Goal: Information Seeking & Learning: Learn about a topic

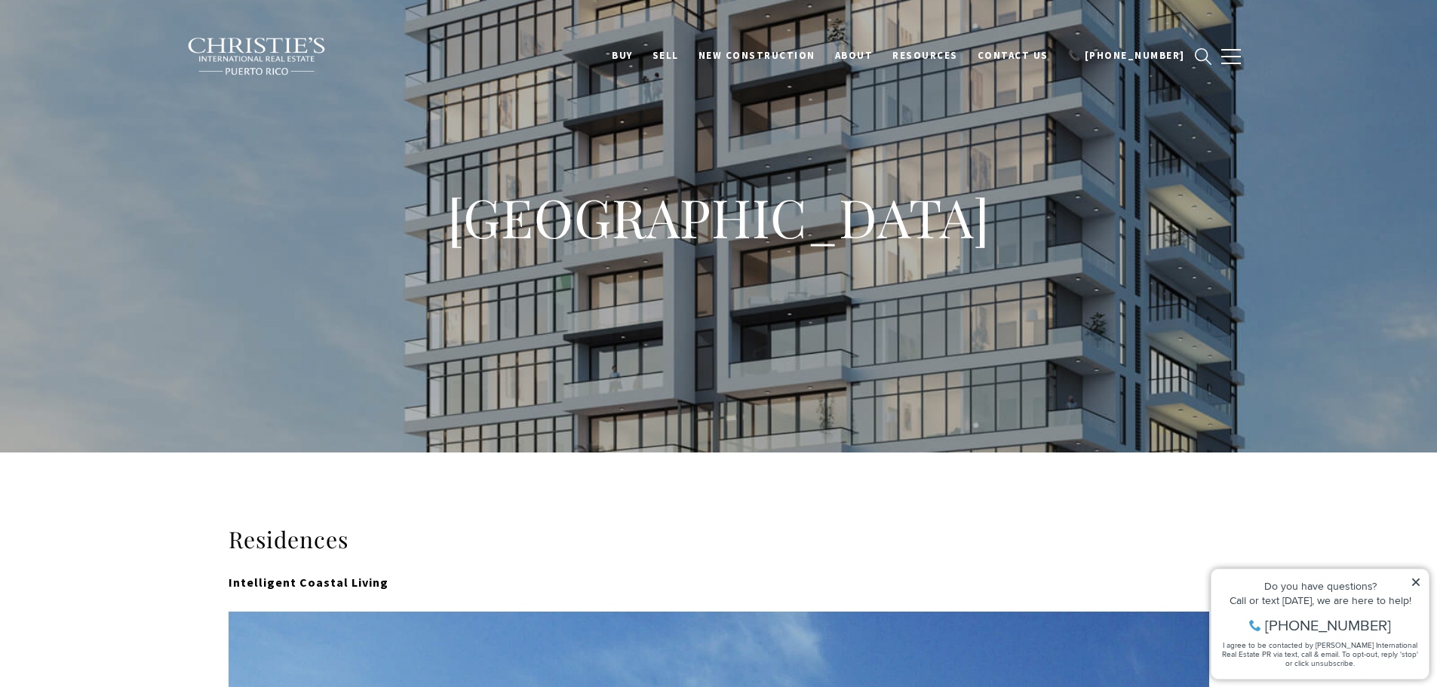
click at [1415, 580] on icon at bounding box center [1416, 583] width 8 height 8
click at [1418, 582] on icon at bounding box center [1416, 583] width 8 height 8
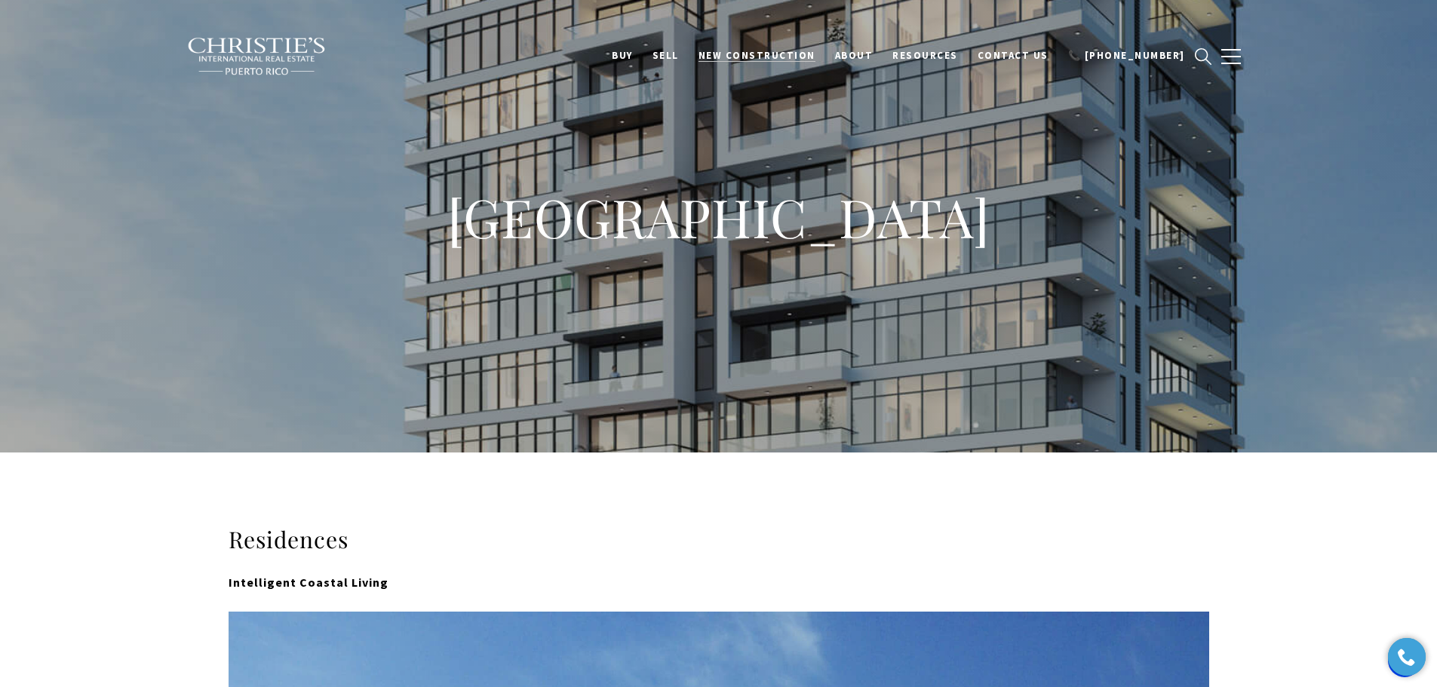
click at [750, 57] on span "New Construction" at bounding box center [757, 55] width 117 height 13
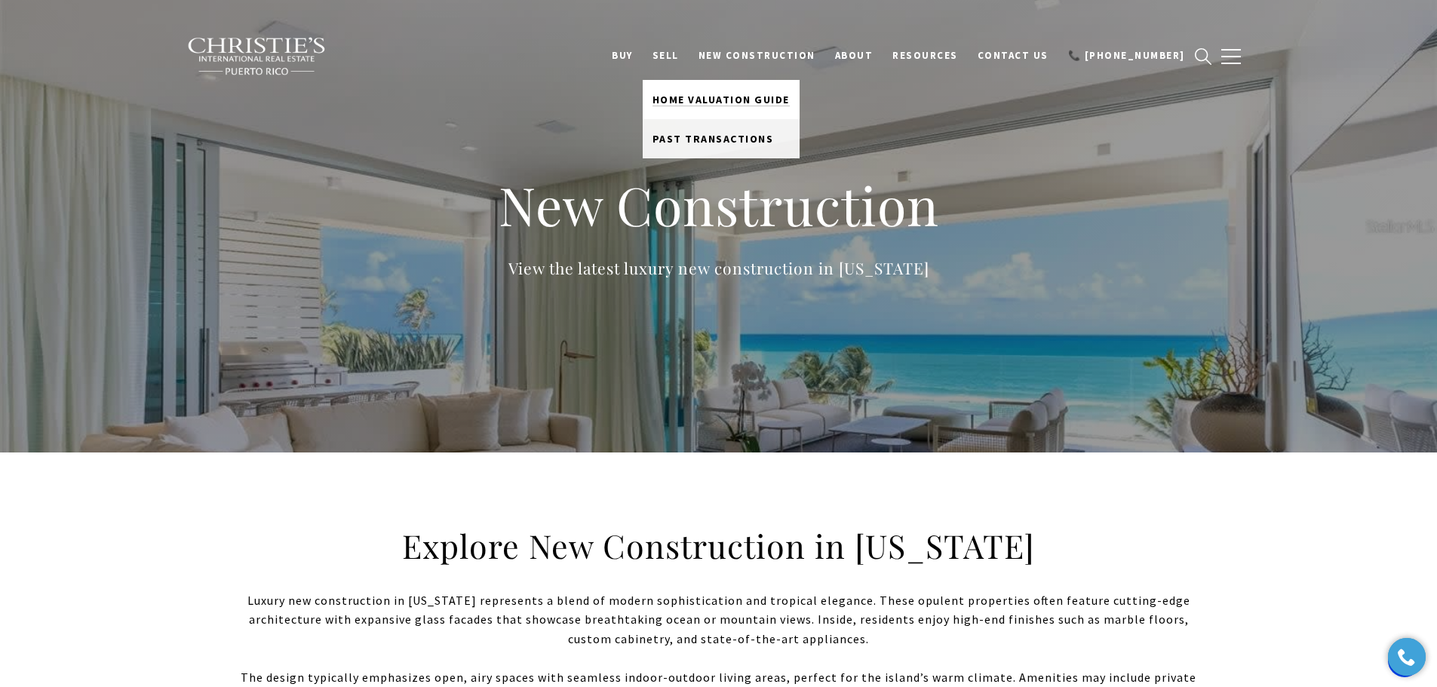
click at [739, 97] on span "Home Valuation Guide" at bounding box center [721, 100] width 137 height 14
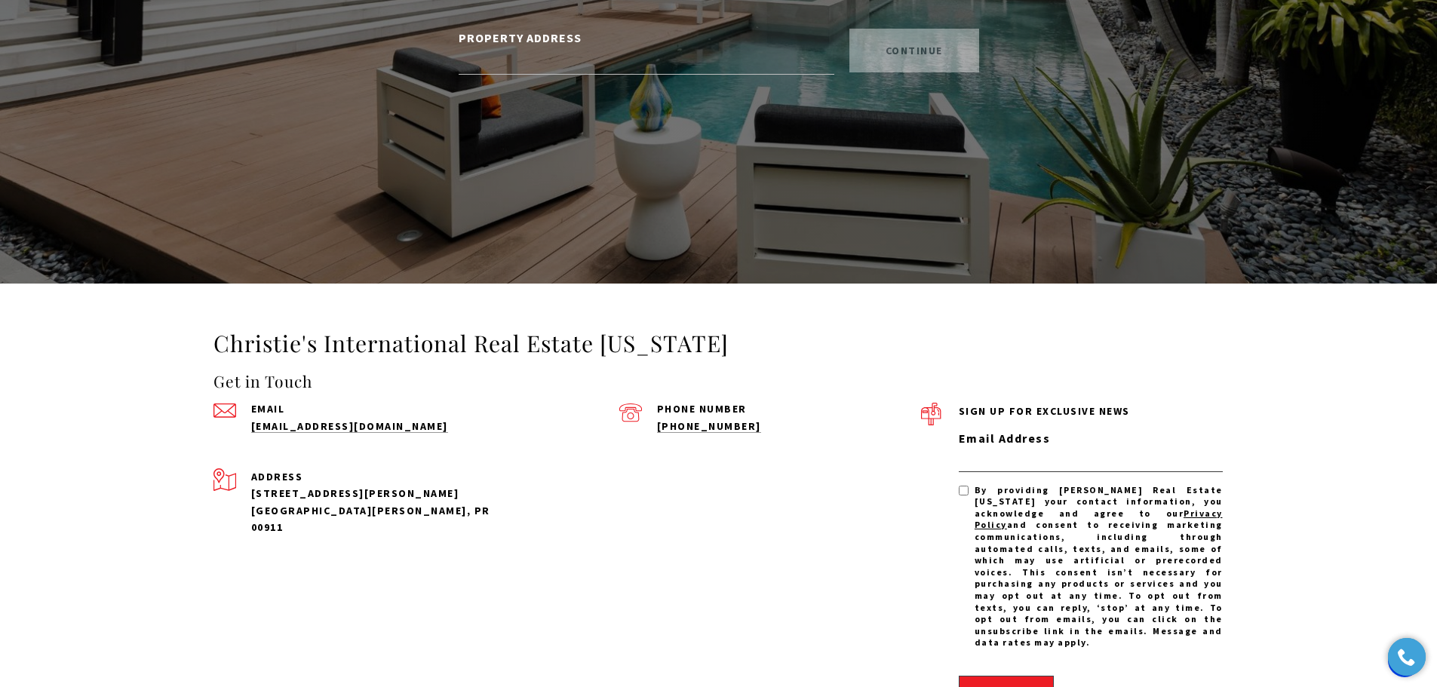
scroll to position [453, 0]
